Goal: Task Accomplishment & Management: Manage account settings

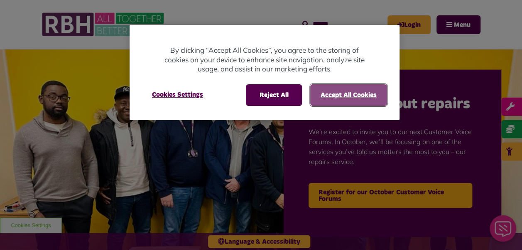
click at [350, 88] on button "Accept All Cookies" at bounding box center [348, 95] width 77 height 22
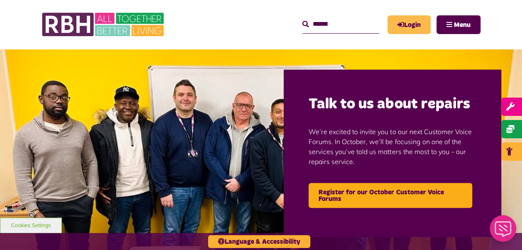
click at [411, 21] on link "Login" at bounding box center [408, 24] width 43 height 19
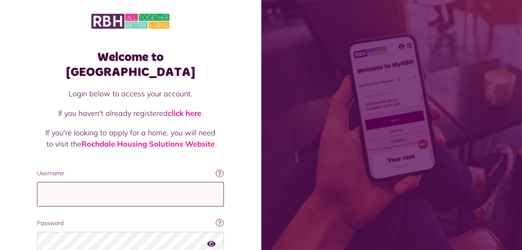
click at [73, 184] on input "Username" at bounding box center [130, 194] width 187 height 24
type input "**********"
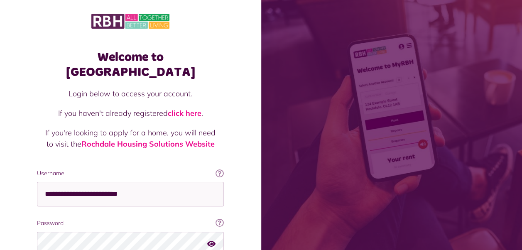
click at [417, 44] on span at bounding box center [391, 125] width 261 height 250
click at [245, 188] on div "Welcome to [GEOGRAPHIC_DATA] Login below to access your account. If you haven't…" at bounding box center [130, 173] width 261 height 347
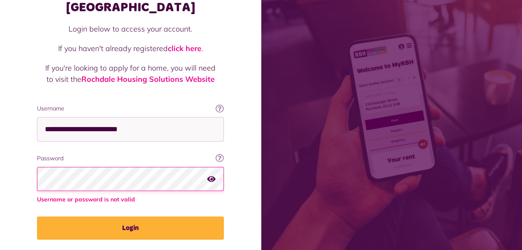
scroll to position [66, 0]
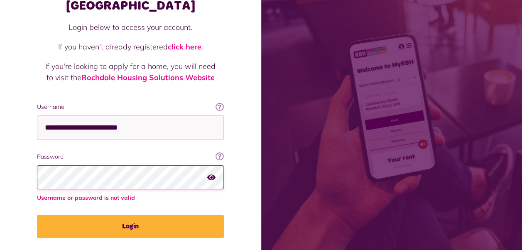
click at [377, 152] on span at bounding box center [391, 125] width 261 height 250
